Goal: Communication & Community: Ask a question

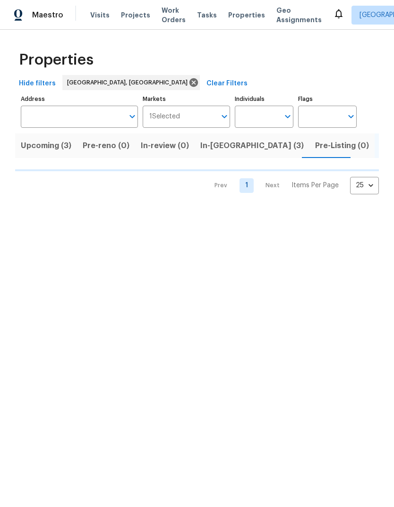
scroll to position [0, 18]
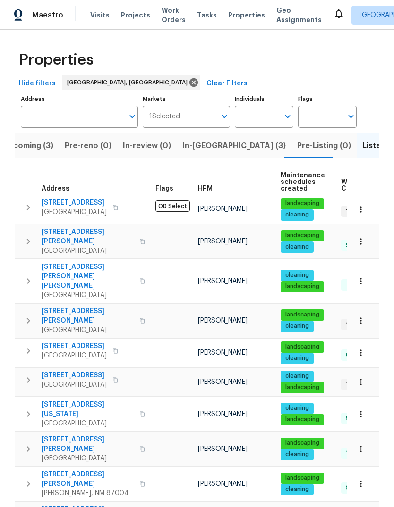
click at [195, 143] on span "In-reno (3)" at bounding box center [233, 145] width 103 height 13
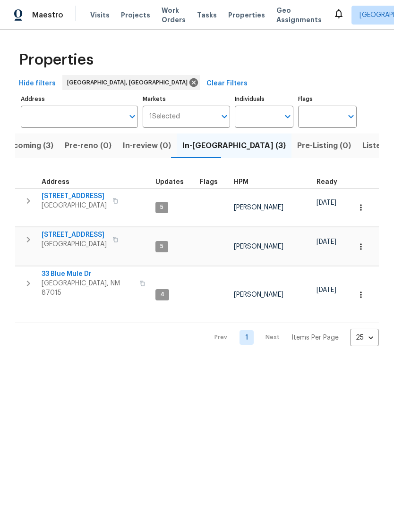
click at [75, 230] on span "802 Pinetree Rd SE" at bounding box center [74, 234] width 65 height 9
click at [64, 269] on span "33 Blue Mule Dr" at bounding box center [88, 273] width 92 height 9
click at [45, 341] on html "Maestro Visits Projects Work Orders Tasks Properties Geo Assignments Albuquerqu…" at bounding box center [197, 181] width 394 height 362
click at [196, 362] on html "Maestro Visits Projects Work Orders Tasks Properties Geo Assignments Albuquerqu…" at bounding box center [197, 181] width 394 height 362
click at [80, 193] on span "5736 Irving Blvd NW" at bounding box center [74, 196] width 65 height 9
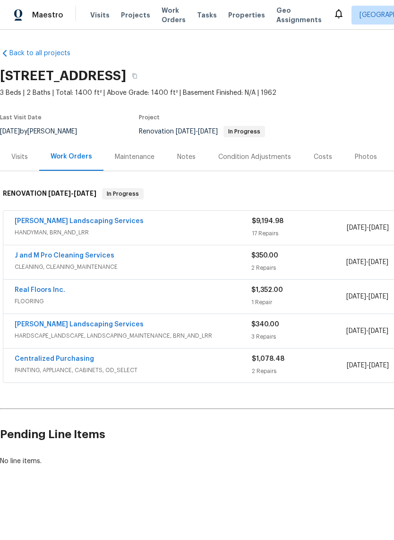
click at [91, 221] on link "[PERSON_NAME] Landscaping Services" at bounding box center [79, 221] width 129 height 7
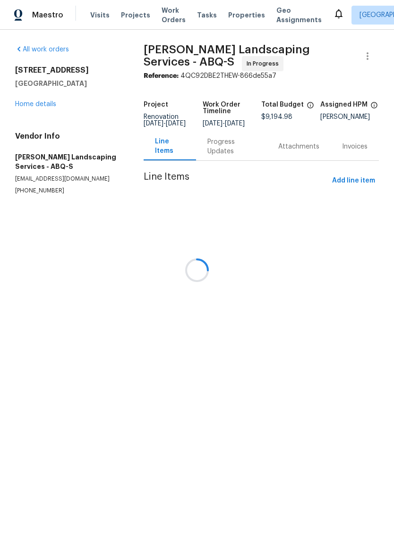
click at [242, 149] on div at bounding box center [197, 270] width 394 height 540
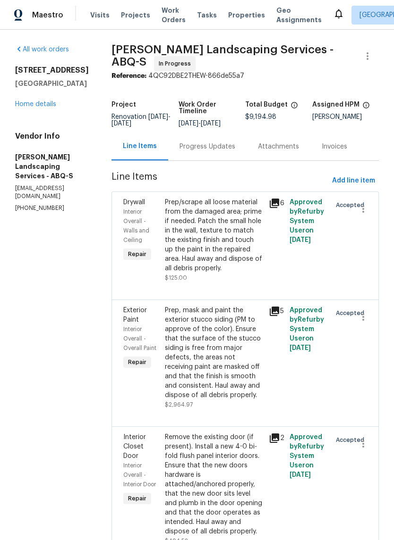
click at [235, 152] on div "Progress Updates" at bounding box center [207, 146] width 56 height 9
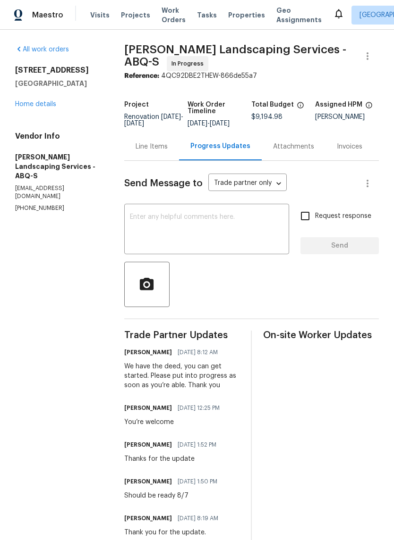
click at [147, 233] on textarea at bounding box center [206, 230] width 153 height 33
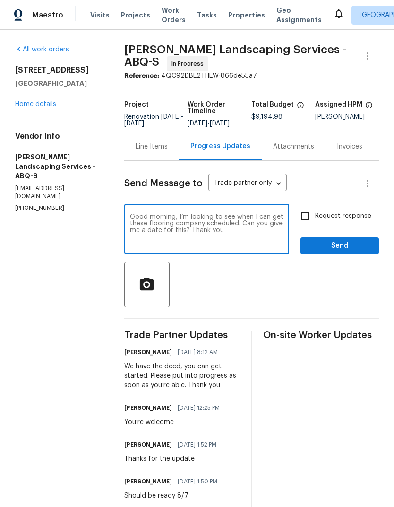
type textarea "Good morning, I’m looking to see when I can get these flooring company schedule…"
click at [343, 250] on span "Send" at bounding box center [339, 246] width 63 height 12
